Goal: Information Seeking & Learning: Find specific page/section

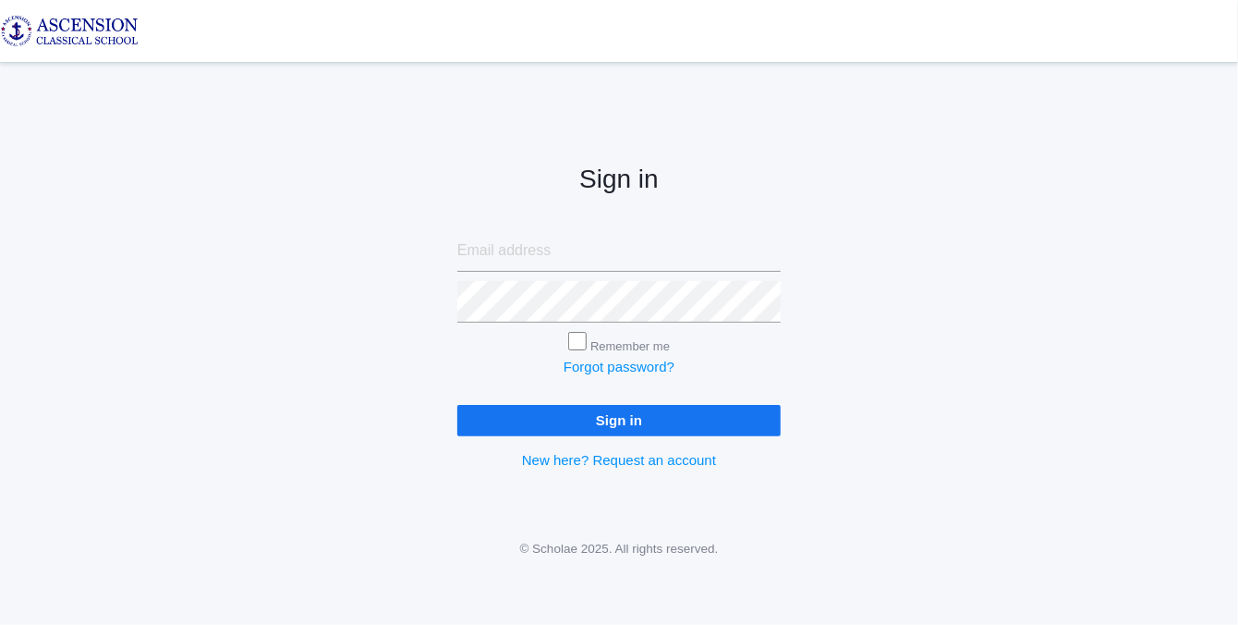
type input "salewaadegboyega@gmail.com"
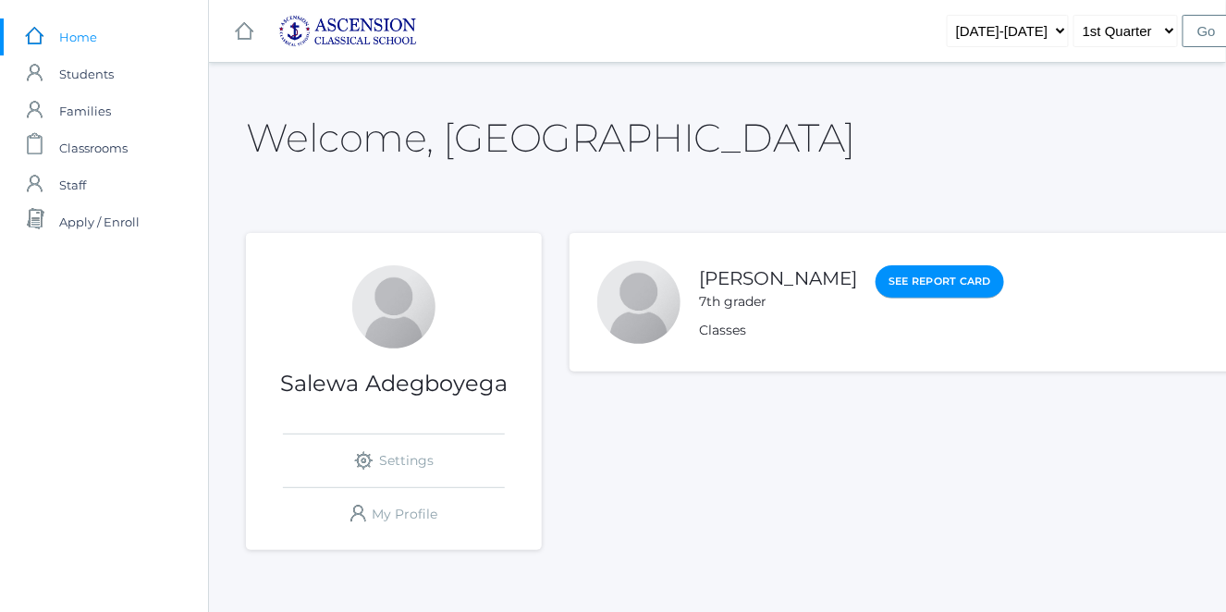
click at [921, 283] on link "See Report Card" at bounding box center [939, 281] width 128 height 33
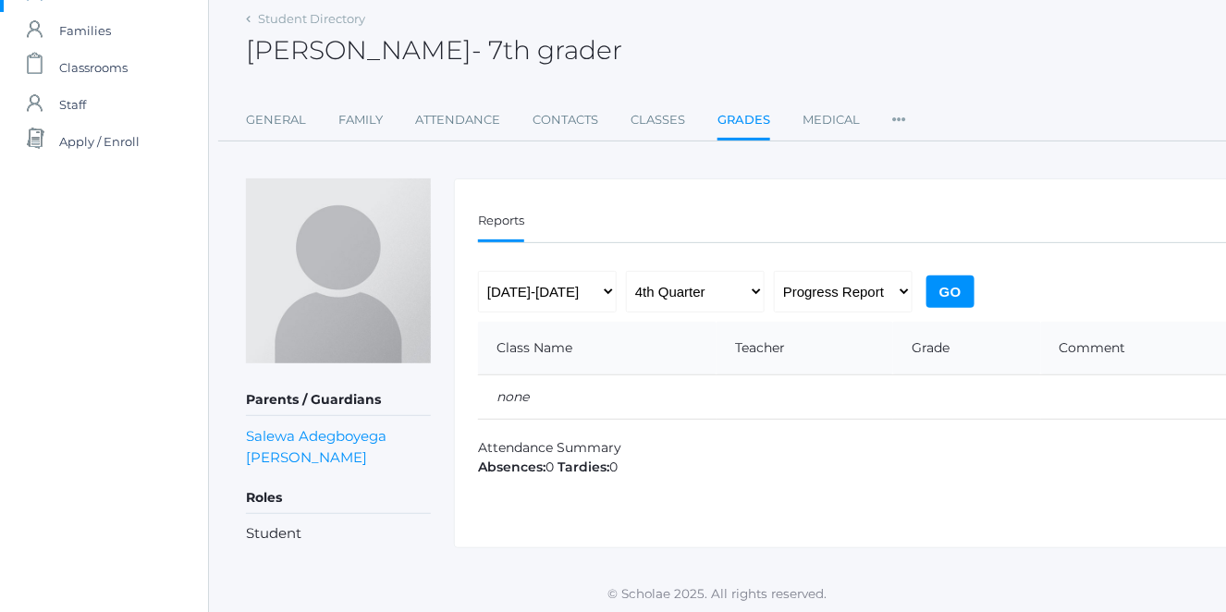
scroll to position [83, 0]
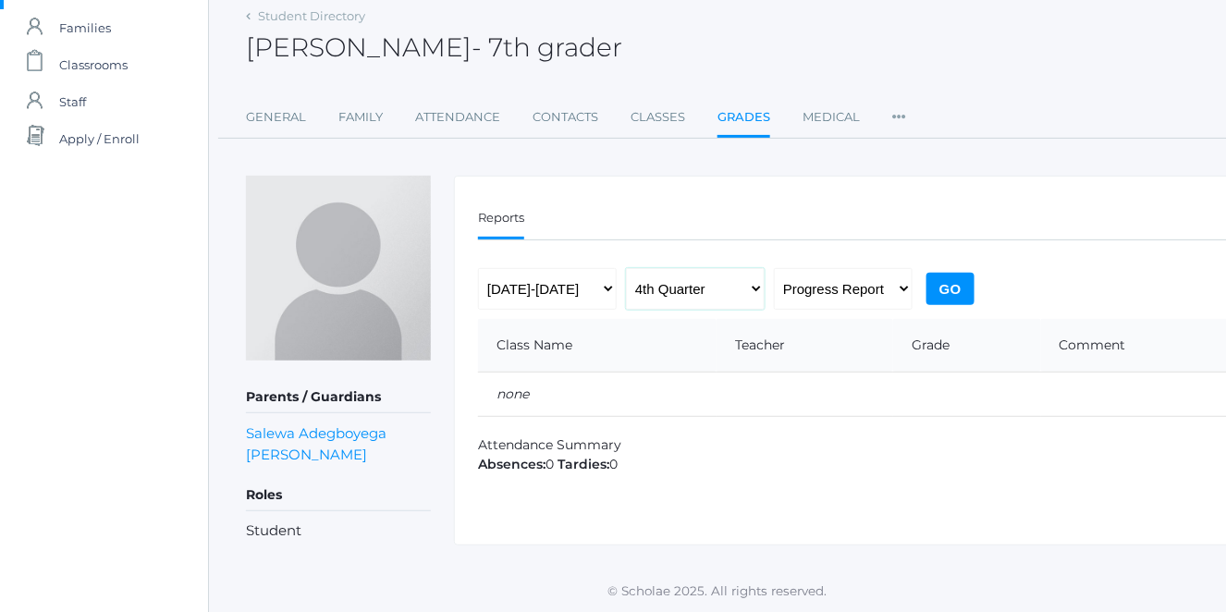
click at [710, 286] on select "1st Quarter 2nd Quarter 3rd Quarter 4th Quarter" at bounding box center [695, 289] width 139 height 42
select select "1"
click at [626, 268] on select "1st Quarter 2nd Quarter 3rd Quarter 4th Quarter" at bounding box center [695, 289] width 139 height 42
click at [939, 290] on input "Go" at bounding box center [950, 289] width 48 height 32
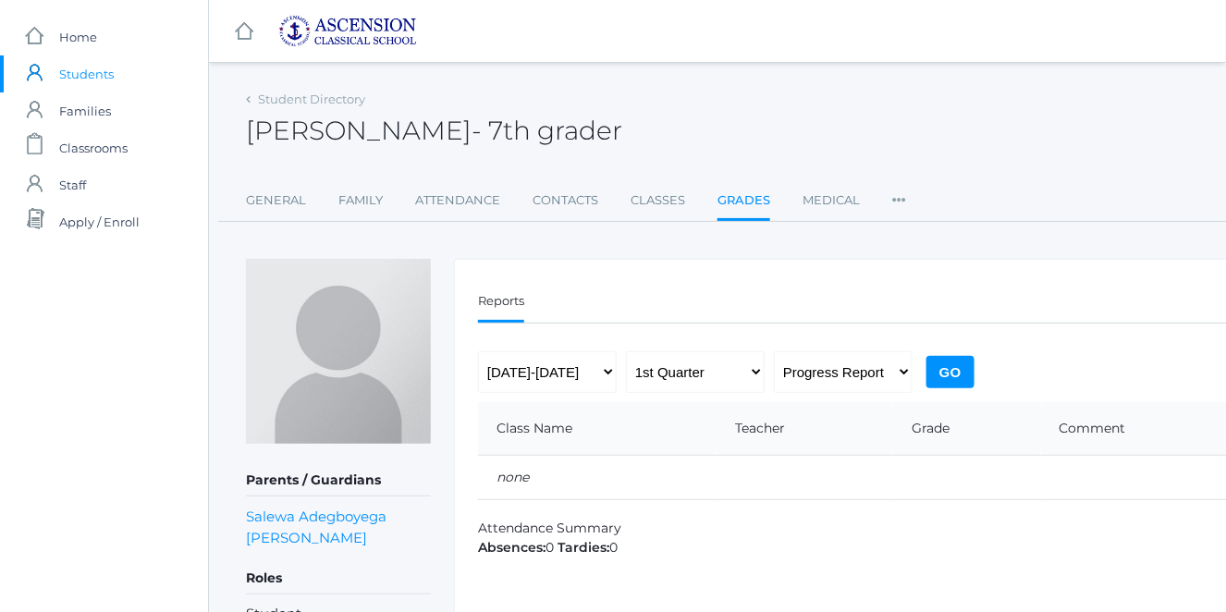
scroll to position [83, 0]
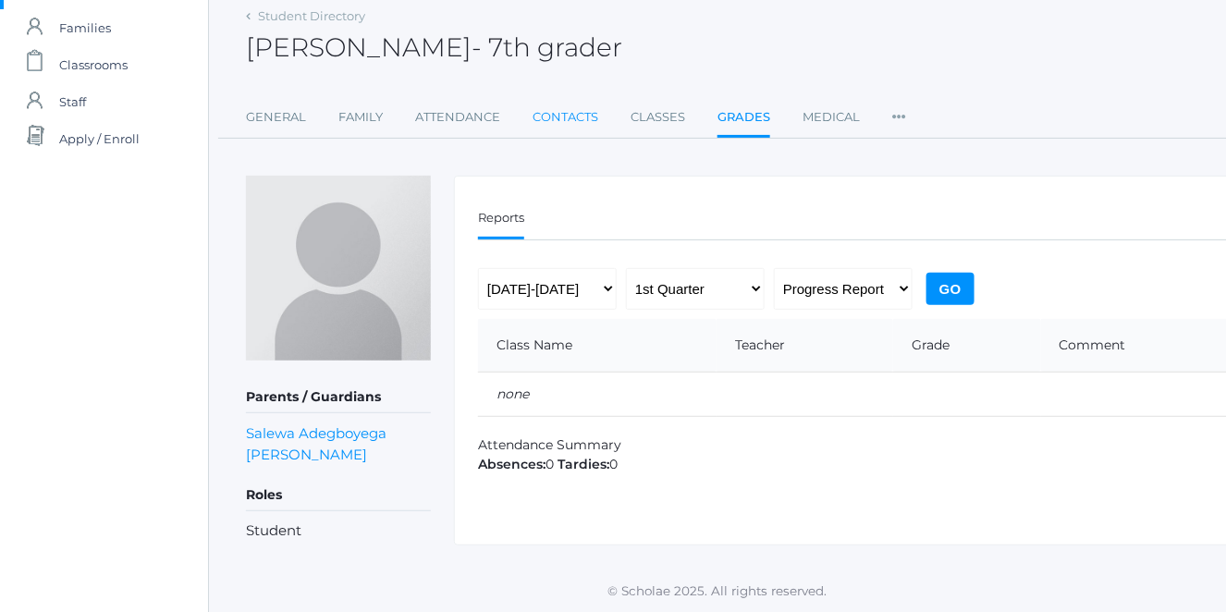
click at [561, 116] on link "Contacts" at bounding box center [565, 117] width 66 height 37
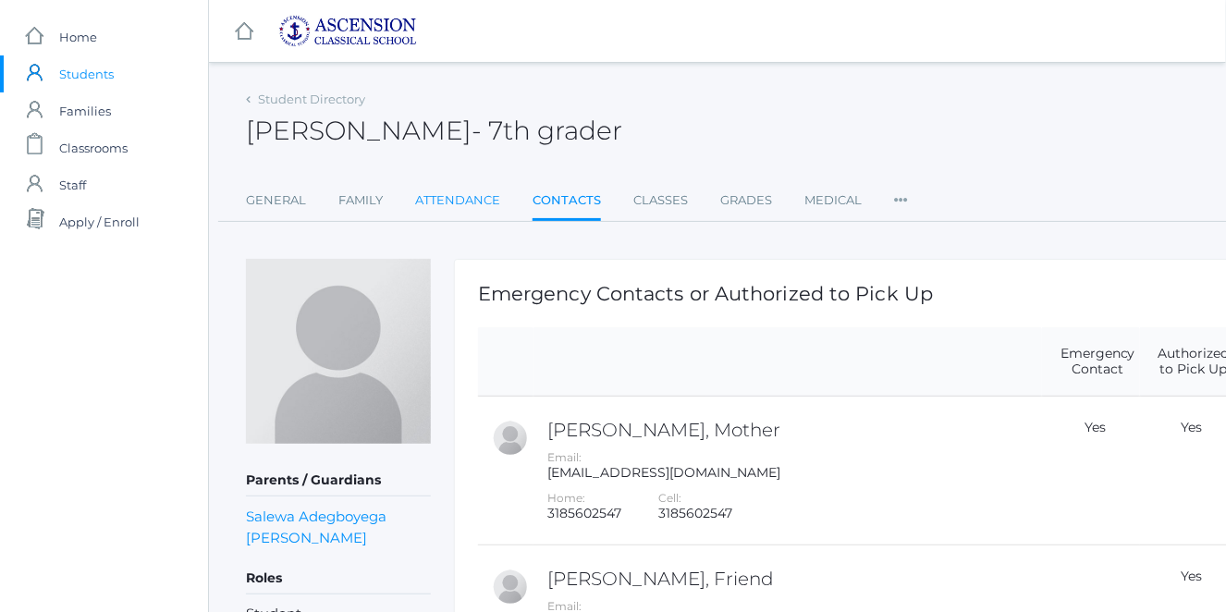
click at [486, 205] on link "Attendance" at bounding box center [457, 200] width 85 height 37
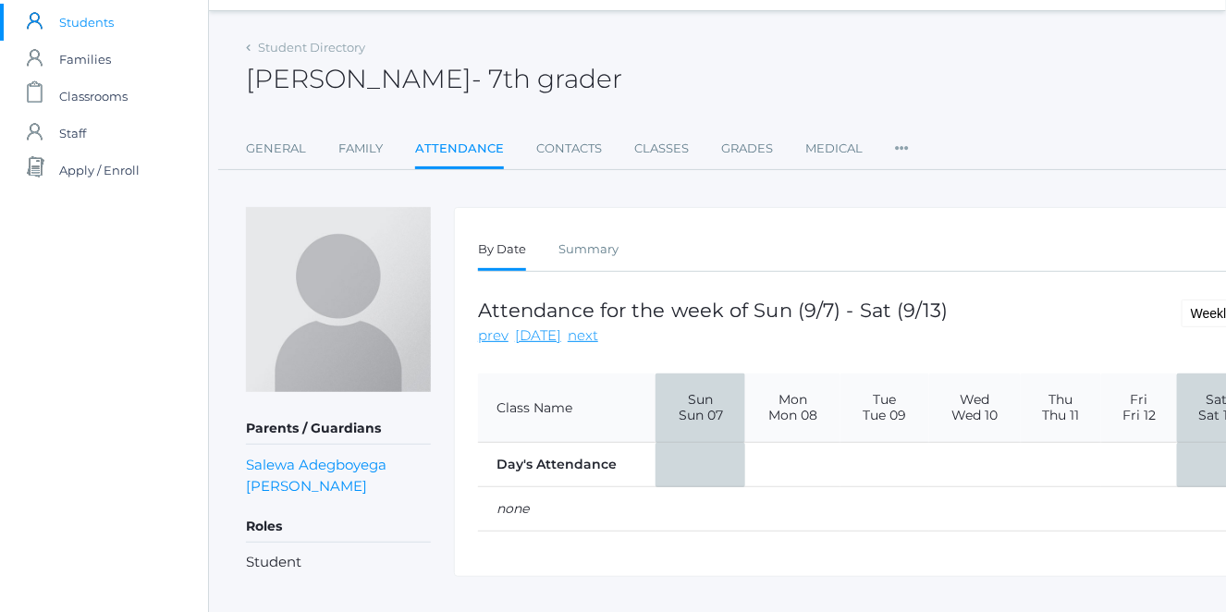
scroll to position [83, 0]
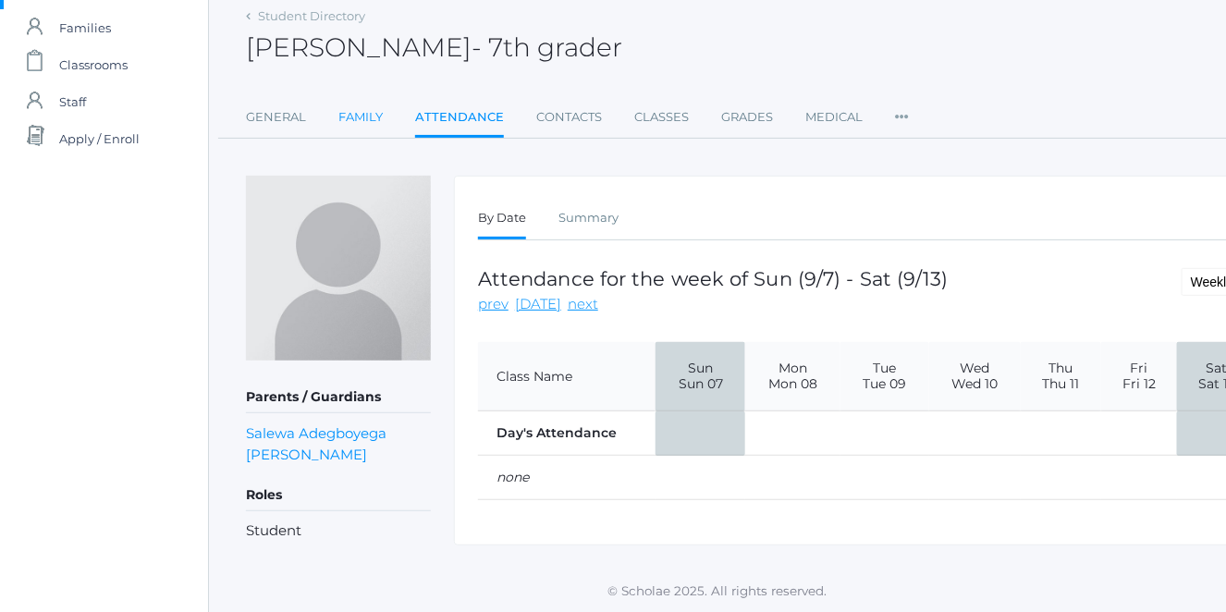
click at [357, 111] on link "Family" at bounding box center [360, 117] width 44 height 37
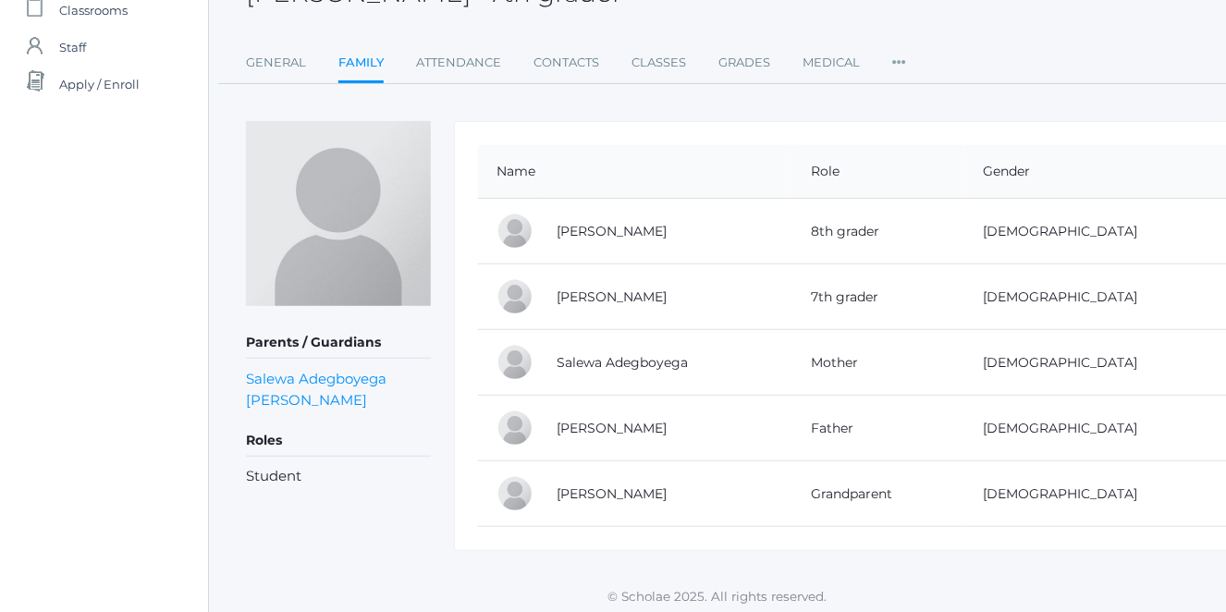
scroll to position [141, 0]
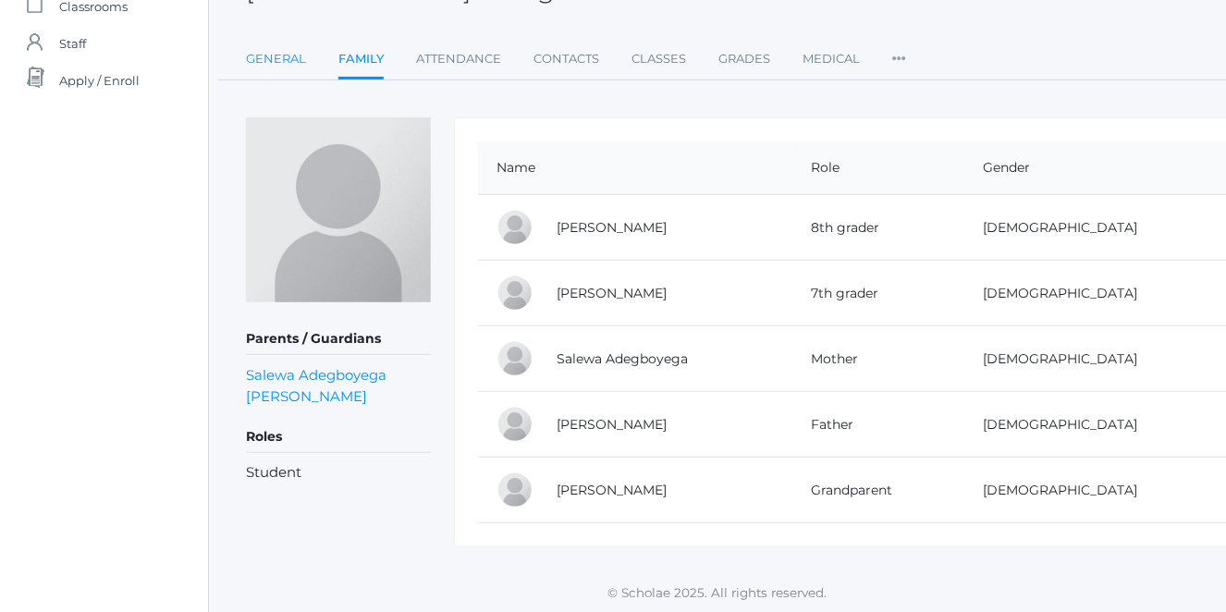
click at [288, 56] on link "General" at bounding box center [276, 59] width 60 height 37
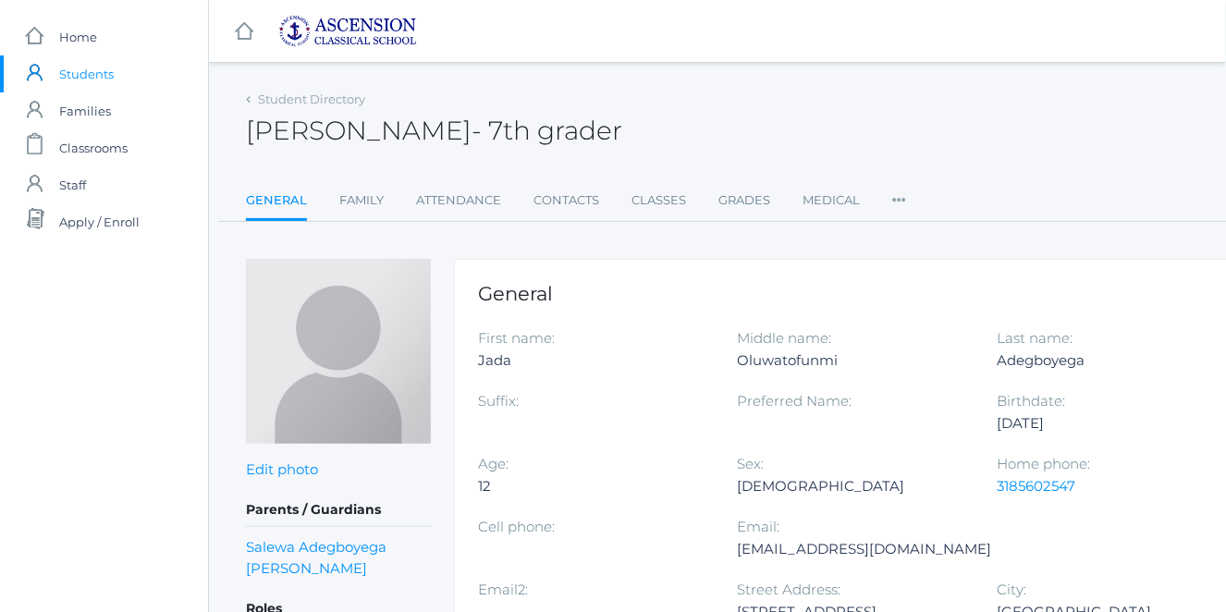
click at [64, 70] on span "Students" at bounding box center [86, 73] width 55 height 37
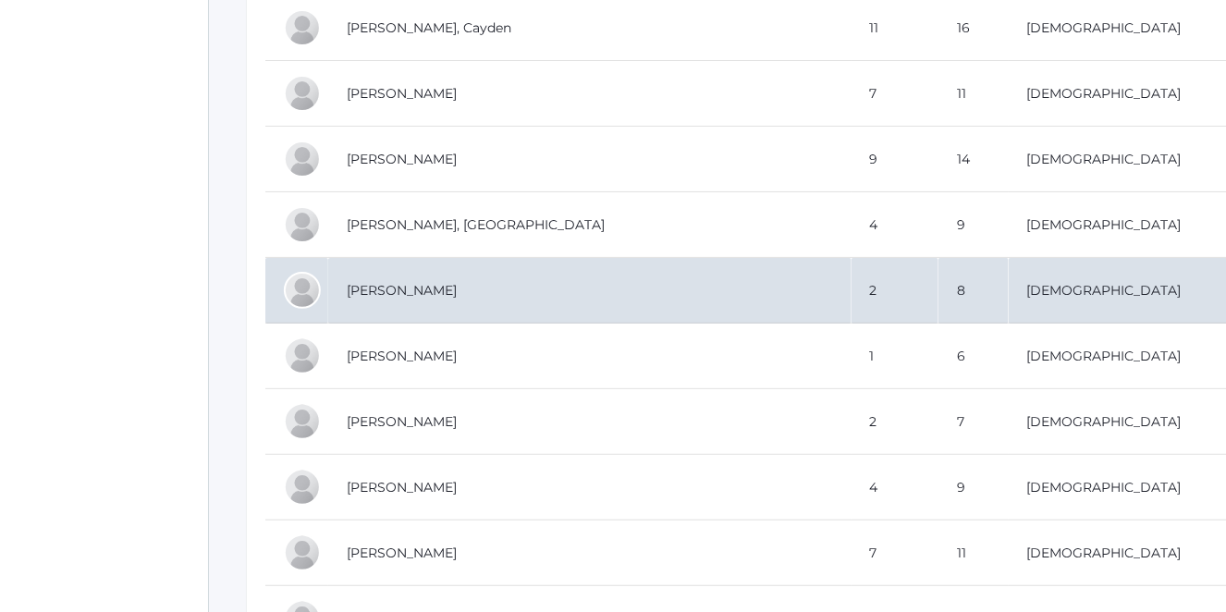
scroll to position [4453, 0]
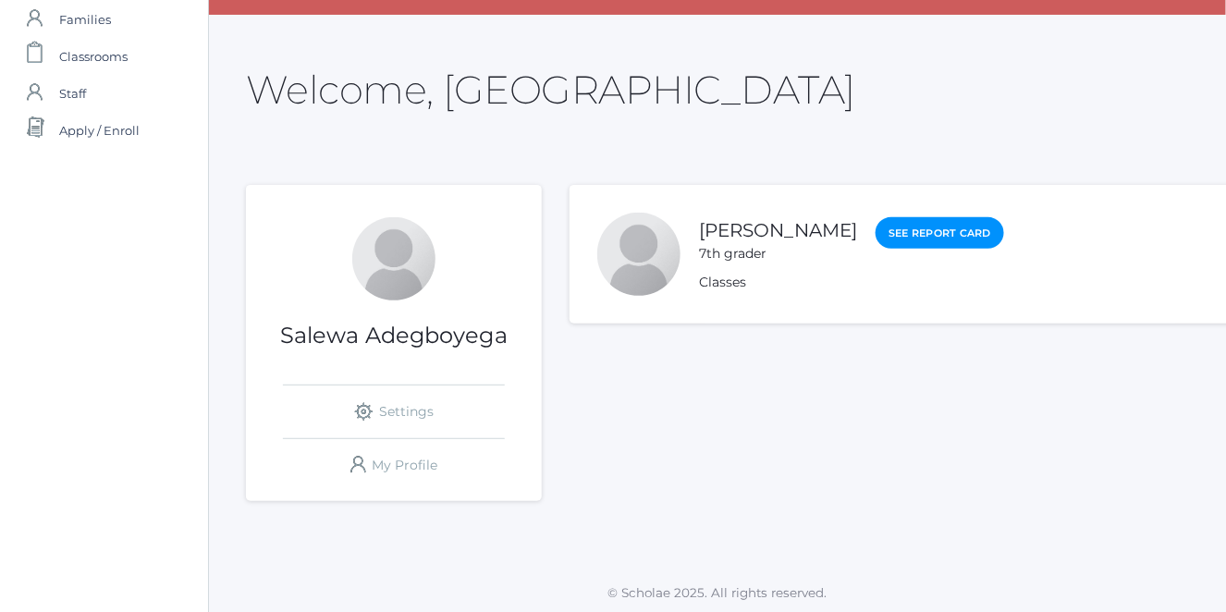
scroll to position [93, 0]
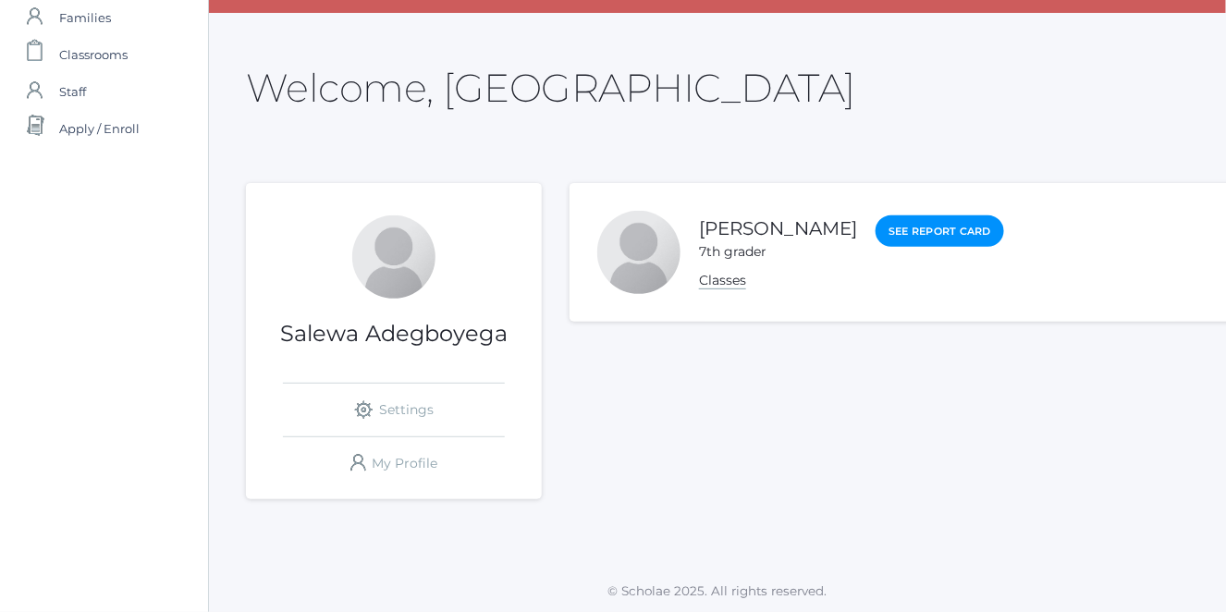
click at [720, 283] on link "Classes" at bounding box center [722, 281] width 47 height 18
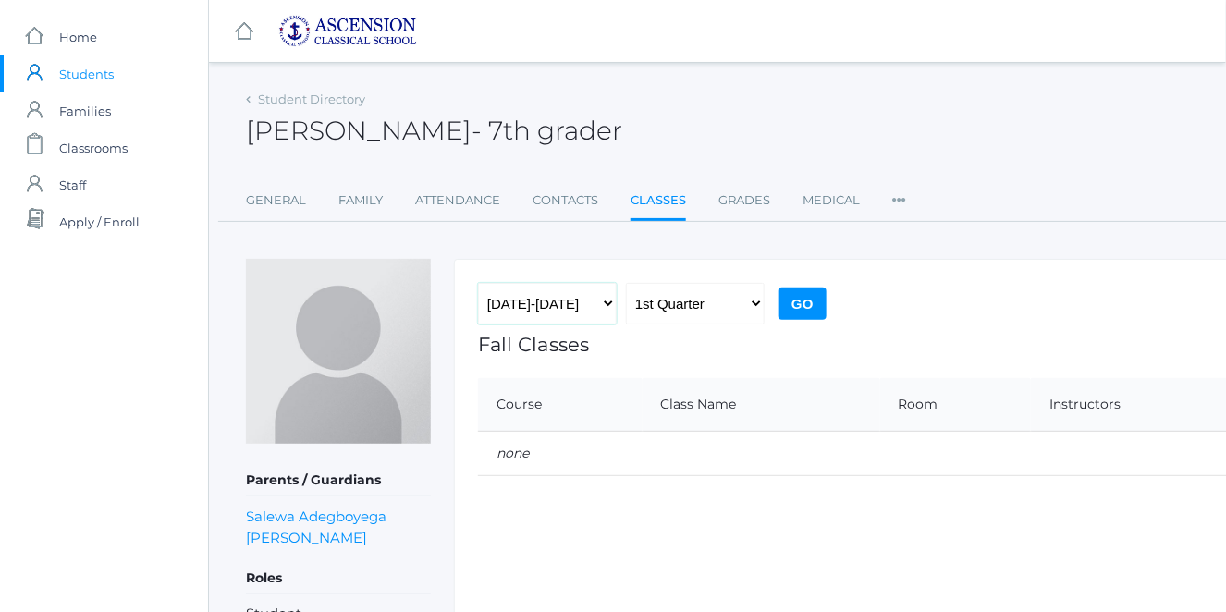
click at [614, 298] on select "2022-2023 2023-2024 2024-2025 2025-2026" at bounding box center [547, 304] width 139 height 42
select select "[DATE]-[DATE]"
click at [478, 283] on select "2022-2023 2023-2024 2024-2025 2025-2026" at bounding box center [547, 304] width 139 height 42
click at [803, 305] on input "Go" at bounding box center [802, 303] width 48 height 32
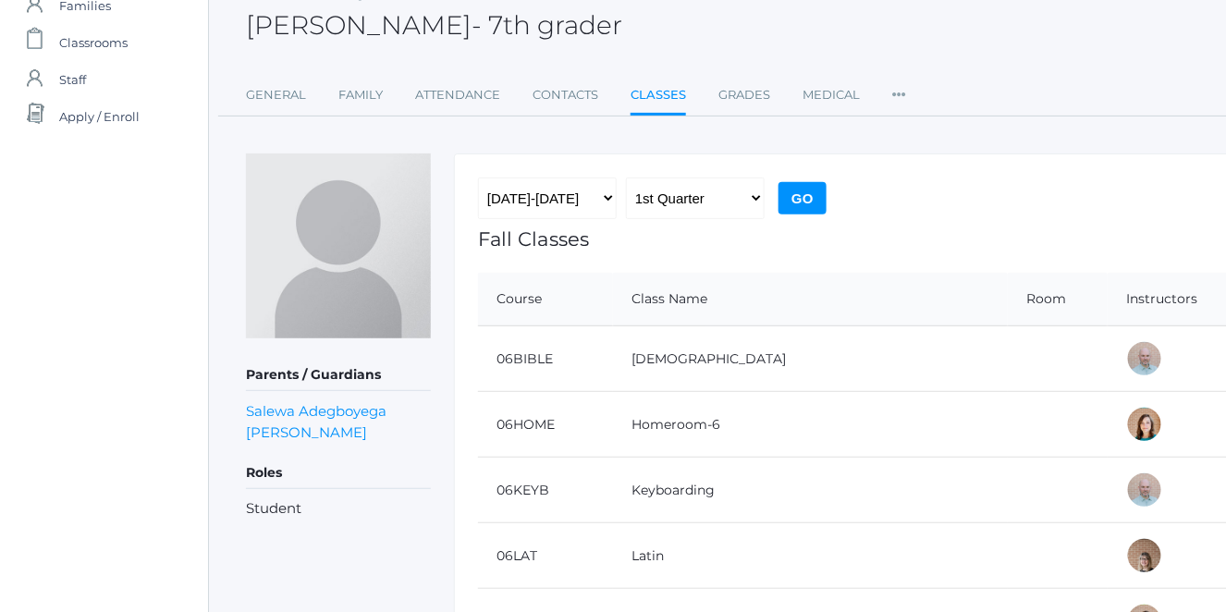
scroll to position [83, 0]
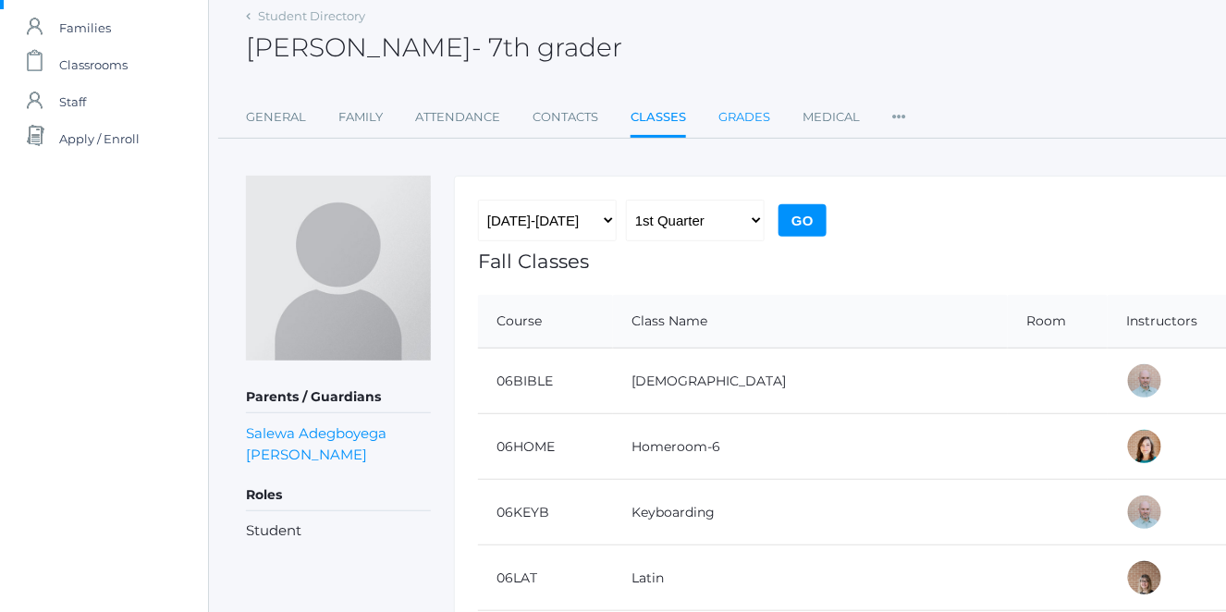
click at [754, 113] on link "Grades" at bounding box center [744, 117] width 52 height 37
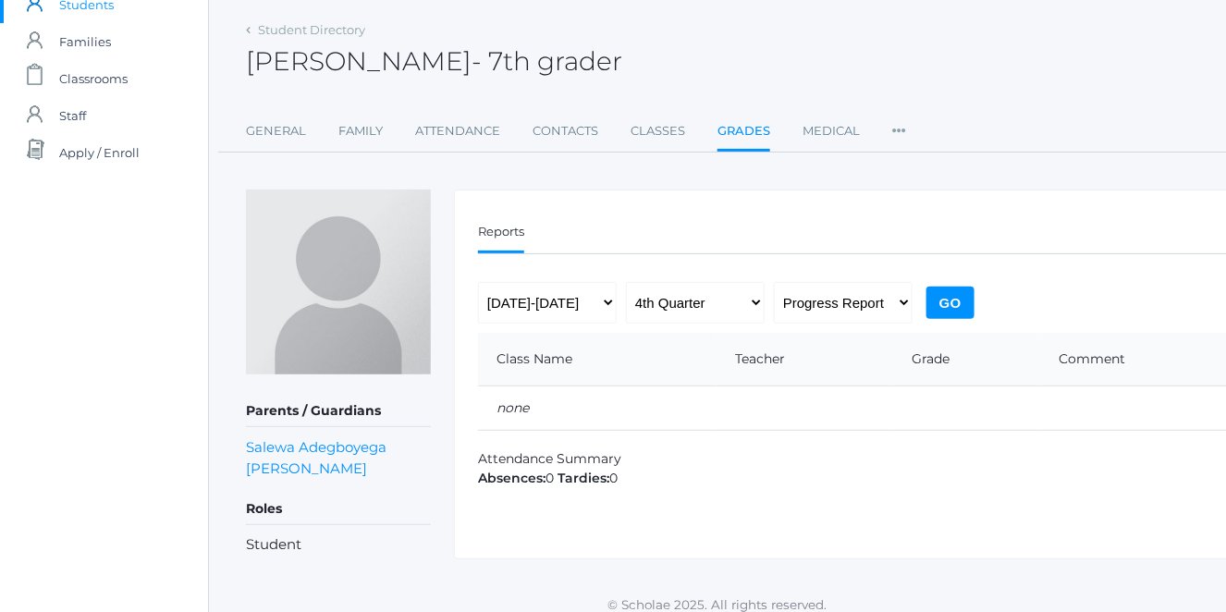
scroll to position [83, 0]
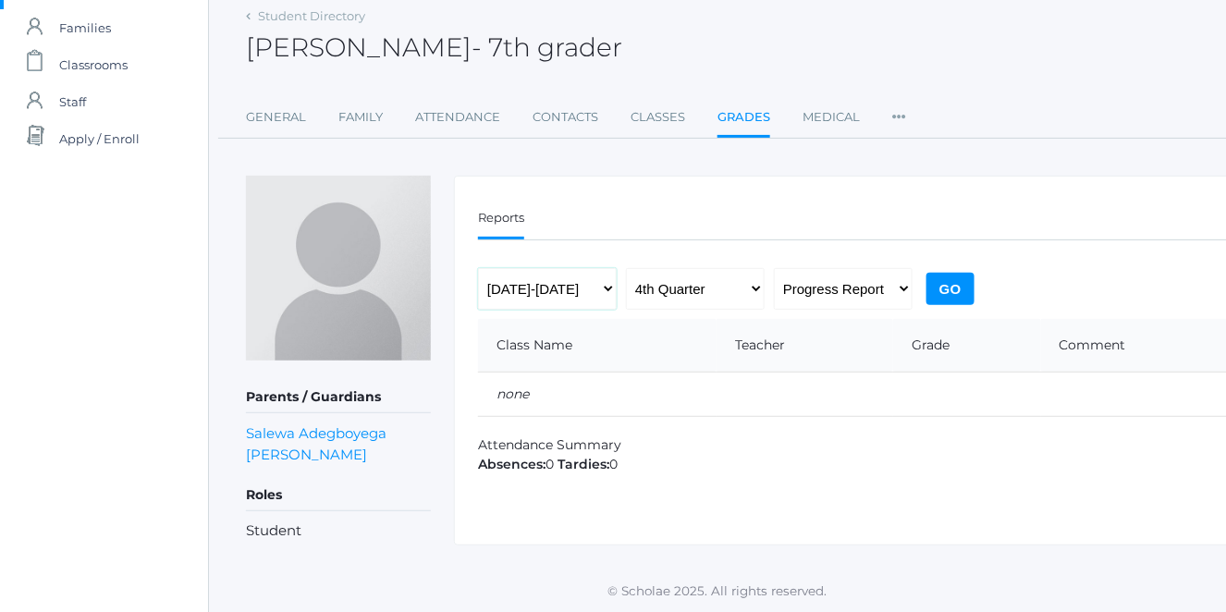
click at [603, 288] on select "[DATE]-[DATE] [DATE]-[DATE] [DATE]-[DATE] [DATE]-[DATE]" at bounding box center [547, 289] width 139 height 42
select select "[DATE]-[DATE]"
click at [478, 268] on select "[DATE]-[DATE] [DATE]-[DATE] [DATE]-[DATE] [DATE]-[DATE]" at bounding box center [547, 289] width 139 height 42
click at [945, 287] on input "Go" at bounding box center [950, 289] width 48 height 32
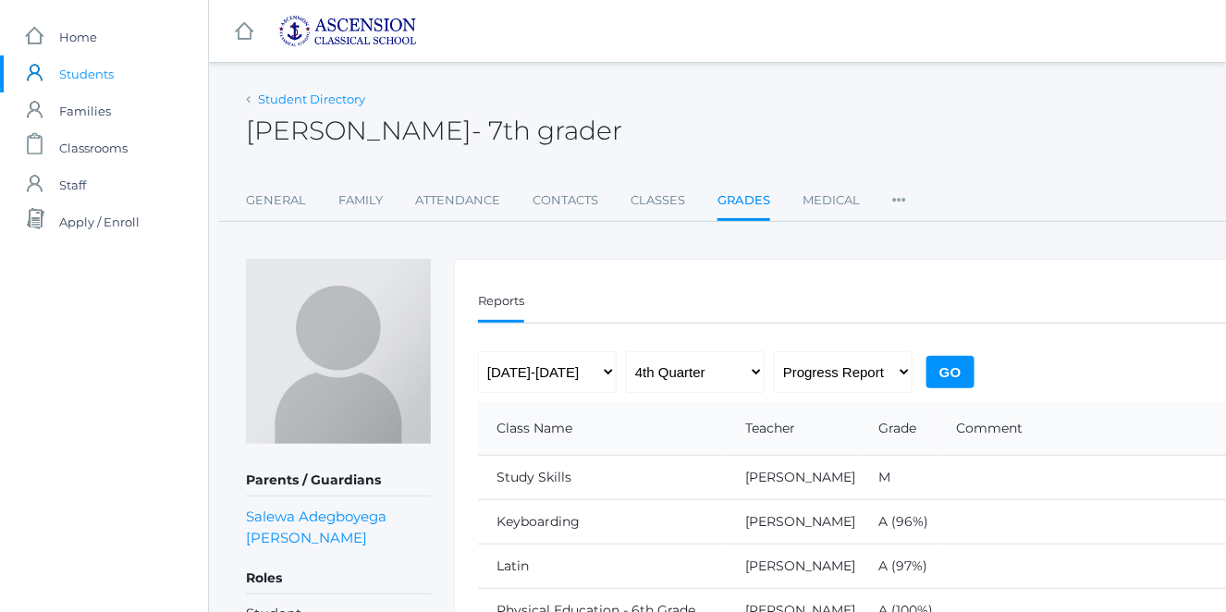
click at [299, 100] on link "Student Directory" at bounding box center [311, 98] width 107 height 15
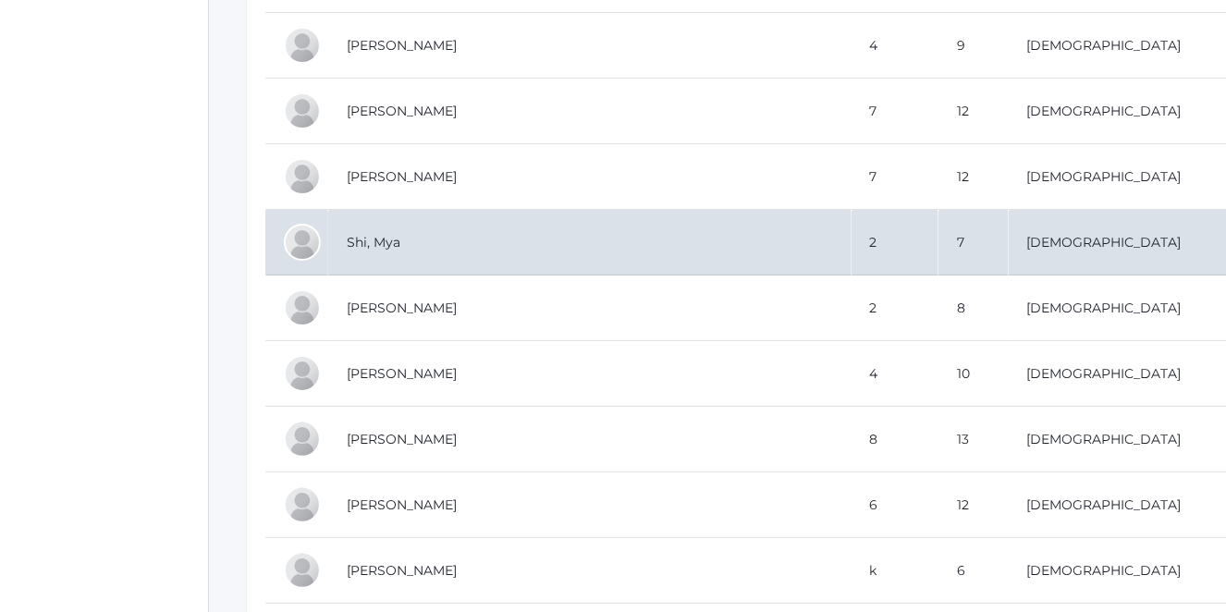
scroll to position [6603, 0]
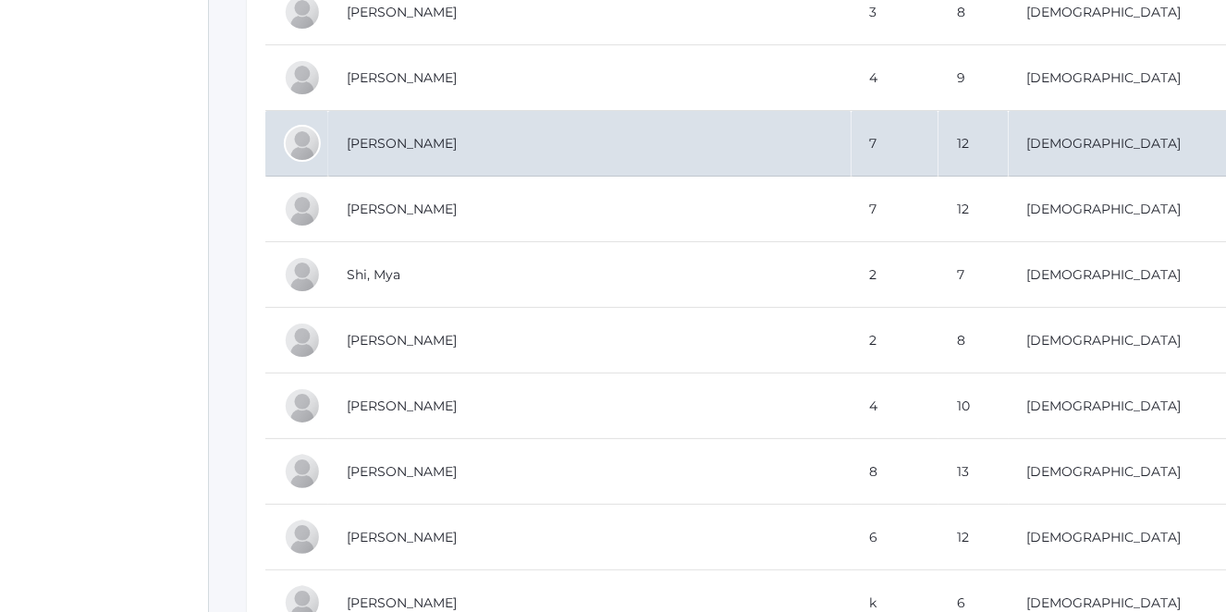
click at [401, 129] on td "[PERSON_NAME]" at bounding box center [589, 144] width 523 height 66
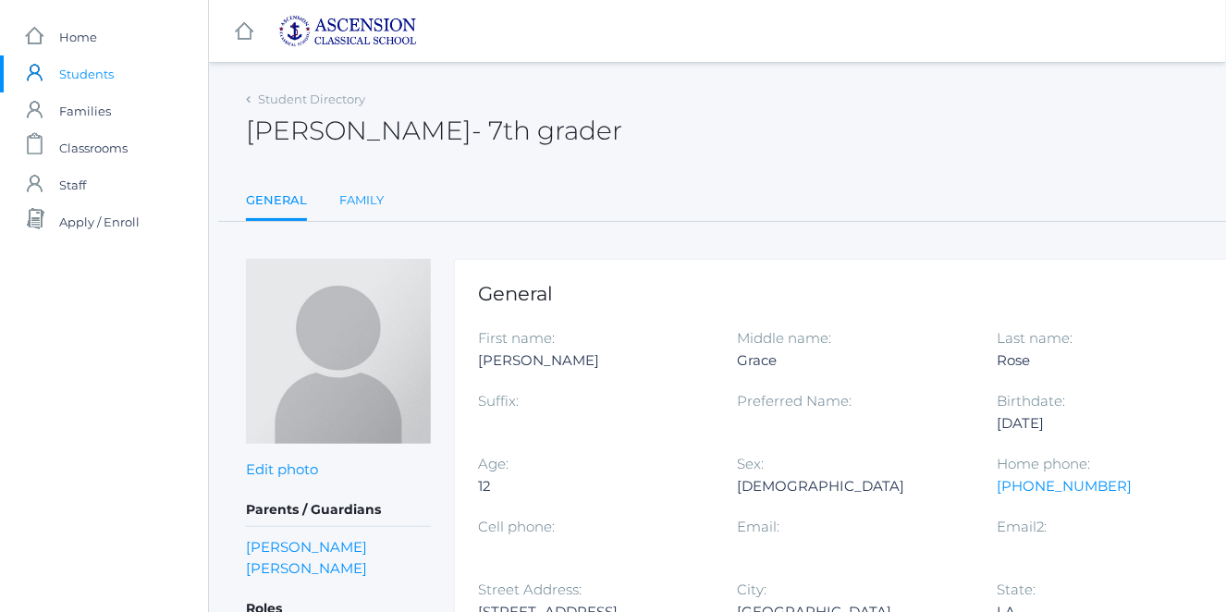
click at [378, 196] on link "Family" at bounding box center [361, 200] width 44 height 37
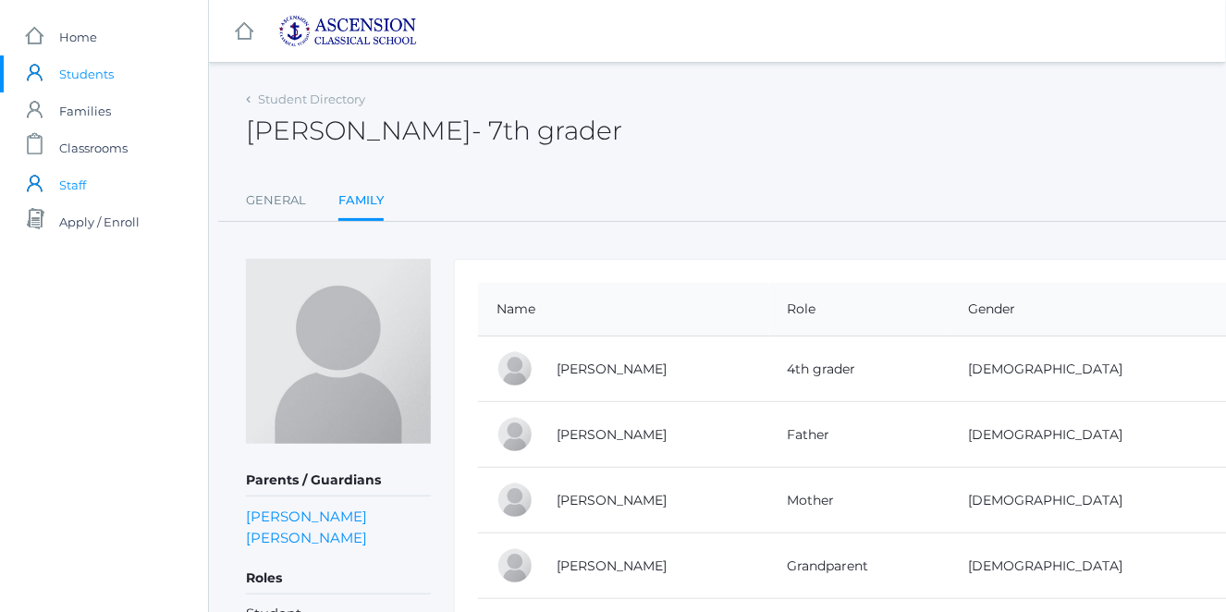
click at [80, 189] on span "Staff" at bounding box center [72, 184] width 27 height 37
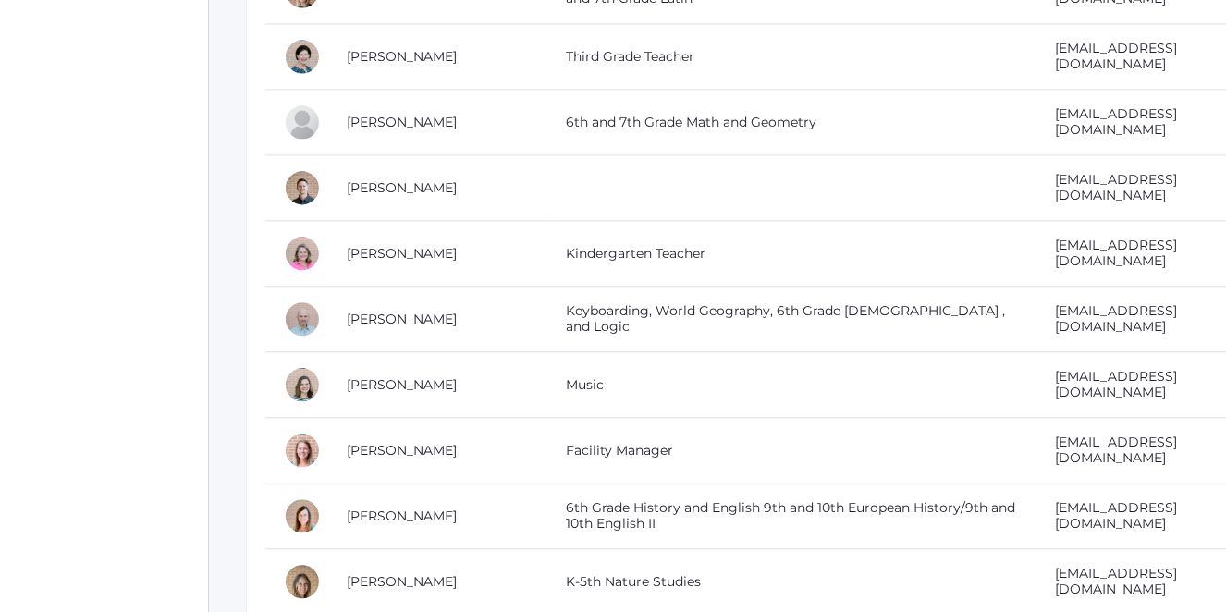
scroll to position [1176, 0]
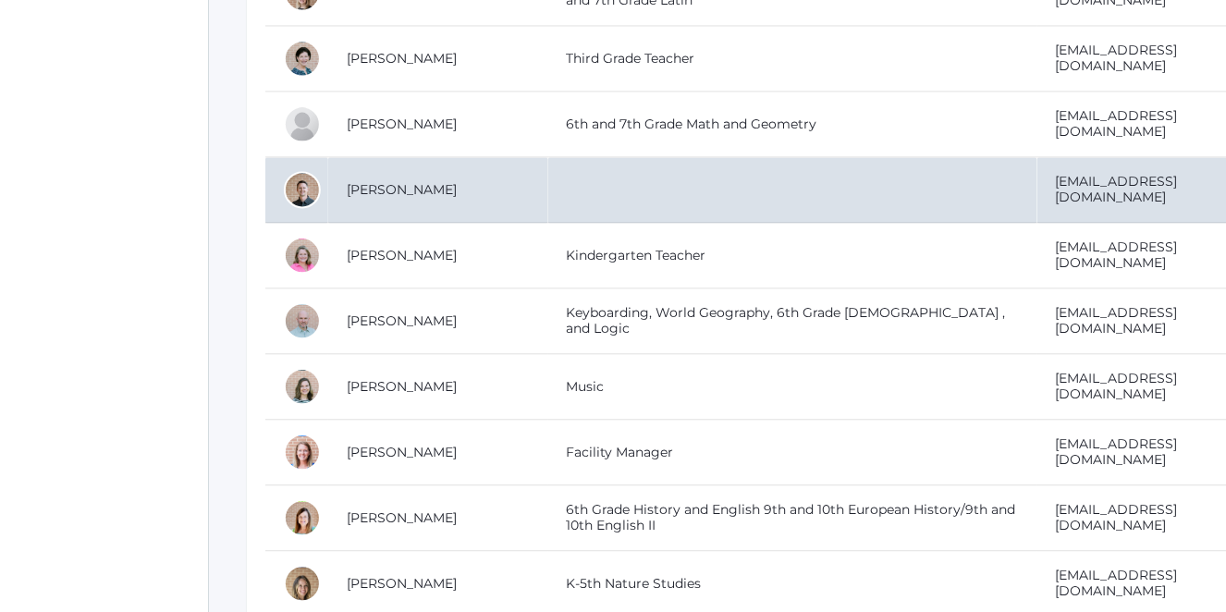
click at [306, 190] on div at bounding box center [302, 189] width 37 height 37
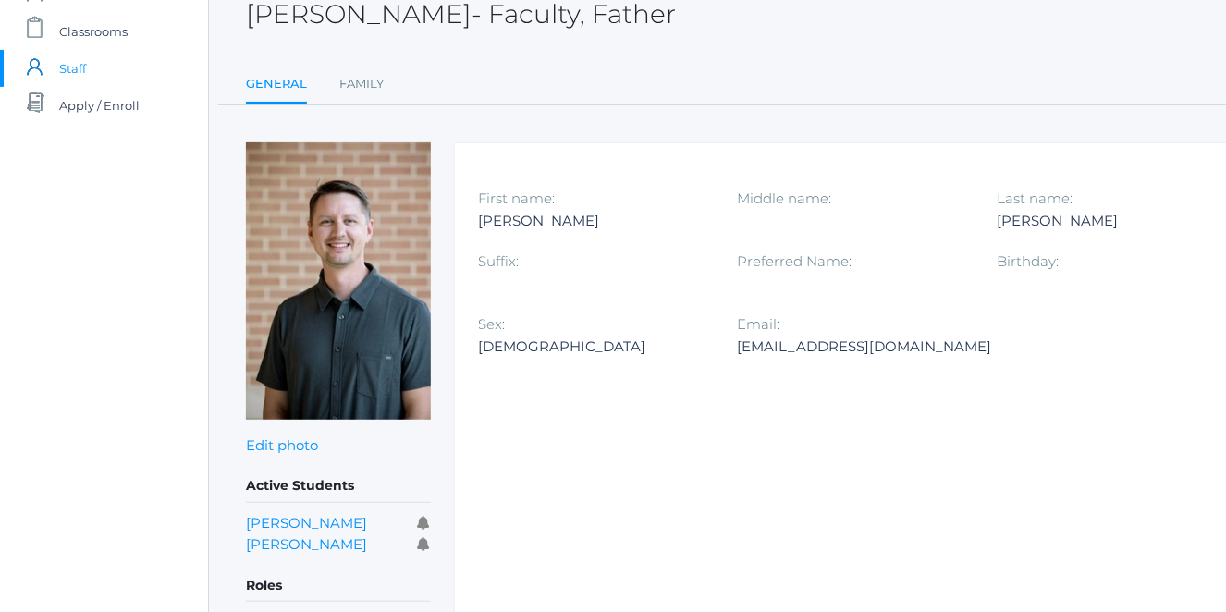
scroll to position [83, 0]
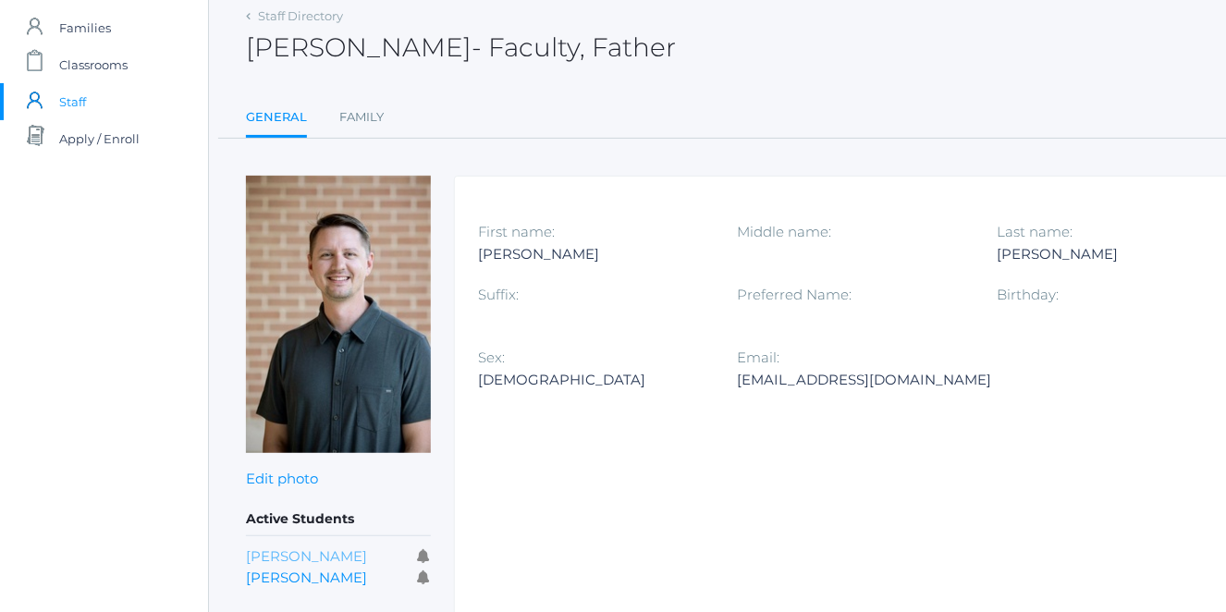
click at [283, 551] on link "[PERSON_NAME]" at bounding box center [306, 556] width 121 height 18
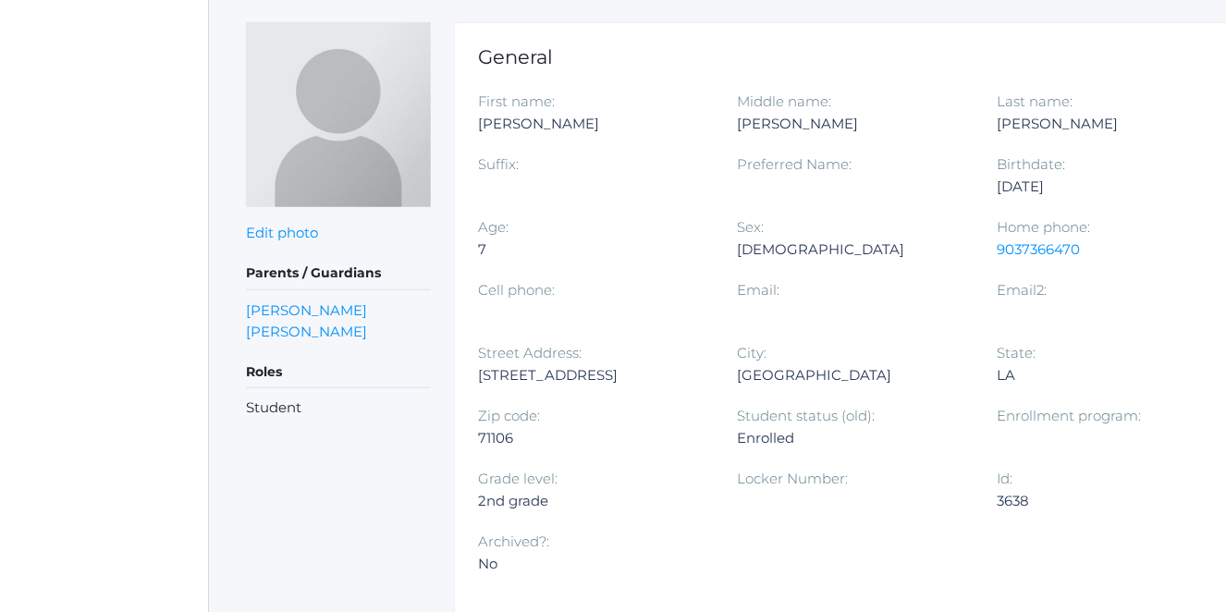
scroll to position [251, 0]
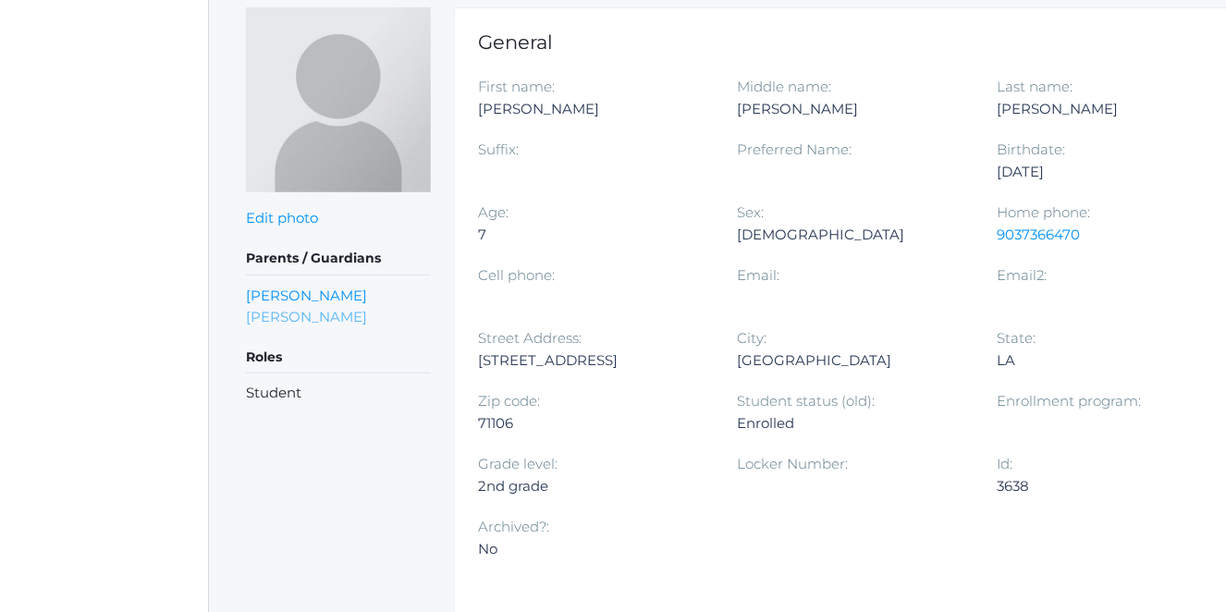
click at [304, 314] on link "Kate Manning" at bounding box center [306, 316] width 121 height 21
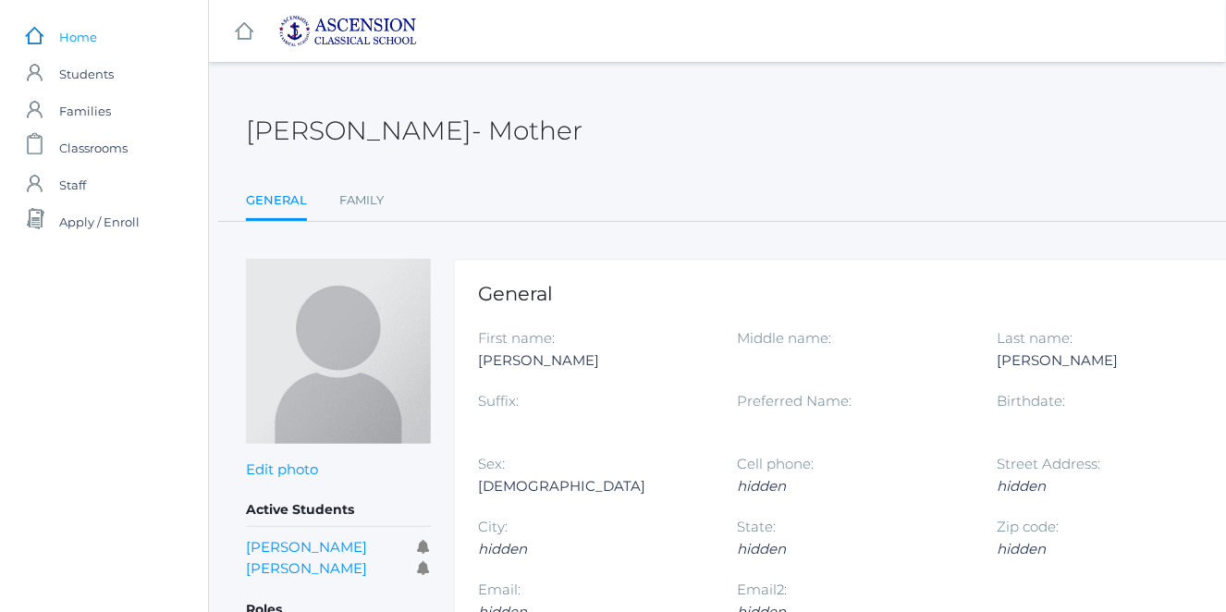
click at [86, 30] on span "Home" at bounding box center [78, 36] width 38 height 37
